Goal: Navigation & Orientation: Find specific page/section

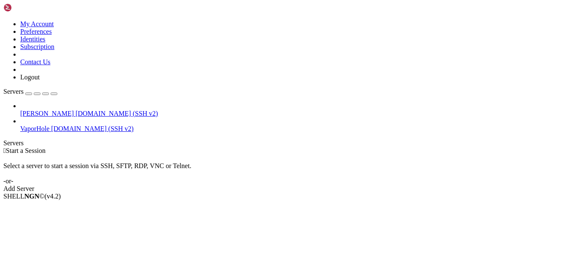
click at [77, 110] on span "[DOMAIN_NAME] (SSH v2)" at bounding box center [116, 113] width 83 height 7
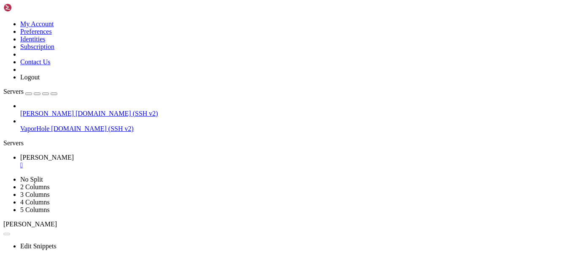
click at [49, 125] on span "VaporHole" at bounding box center [34, 128] width 29 height 7
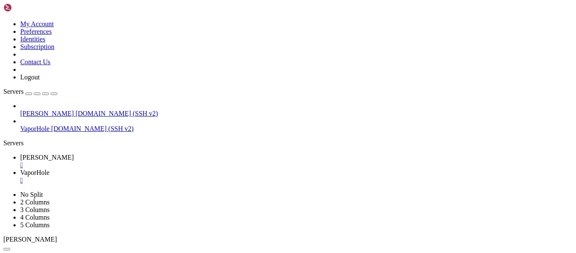
click at [74, 153] on span "[PERSON_NAME]" at bounding box center [47, 156] width 54 height 7
click at [186, 169] on link "VaporHole " at bounding box center [296, 176] width 552 height 15
click at [191, 176] on div "" at bounding box center [296, 180] width 552 height 8
